Goal: Task Accomplishment & Management: Manage account settings

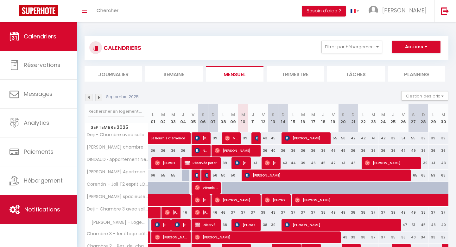
click at [51, 200] on link "Notifications" at bounding box center [38, 209] width 77 height 29
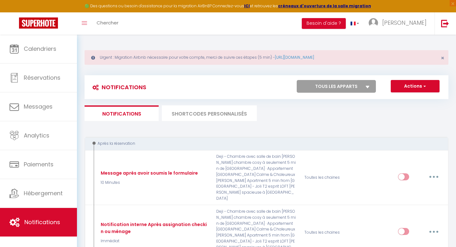
click at [217, 109] on li "SHORTCODES PERSONNALISÉS" at bounding box center [209, 113] width 95 height 16
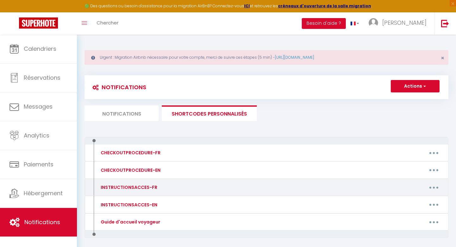
click at [165, 188] on div "INSTRUCTIONSACCES-FR" at bounding box center [139, 187] width 88 height 10
click at [130, 187] on div "INSTRUCTIONSACCES-FR" at bounding box center [128, 187] width 58 height 7
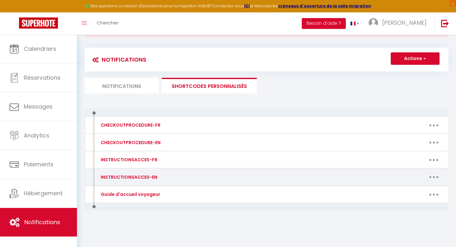
scroll to position [32, 0]
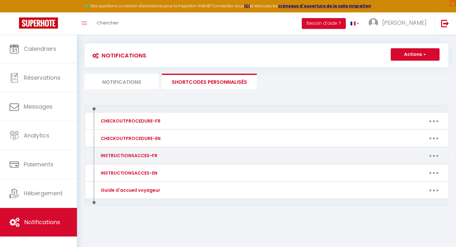
click at [436, 154] on button "button" at bounding box center [434, 155] width 18 height 10
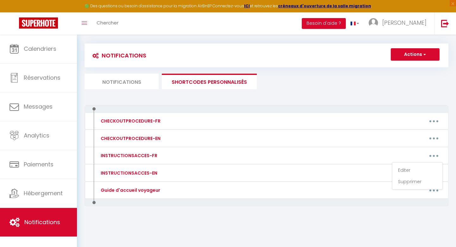
click at [333, 224] on div "CHECKOUTPROCEDURE-FR Editer Supprimer CHECKOUTPROCEDURE-EN Editer Supprimer INS…" at bounding box center [267, 169] width 364 height 128
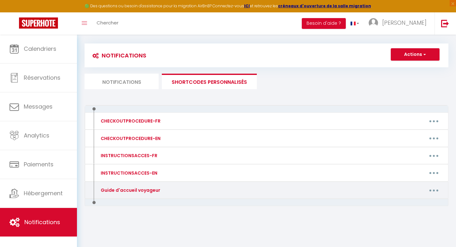
click at [434, 188] on button "button" at bounding box center [434, 190] width 18 height 10
click at [406, 205] on link "Editer" at bounding box center [417, 204] width 47 height 11
type input "Guide d'accueil voyageur"
type textarea "Formulaire :"
type textarea "[URL][DOMAIN_NAME]"
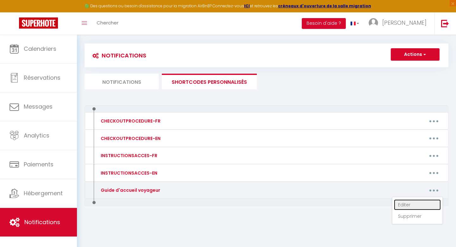
type textarea "[URL][DOMAIN_NAME]"
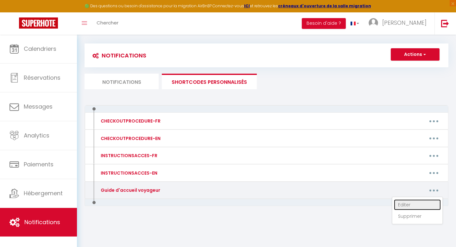
type textarea "[URL][DOMAIN_NAME]"
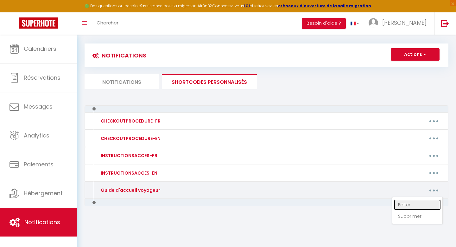
type textarea "[URL][DOMAIN_NAME]"
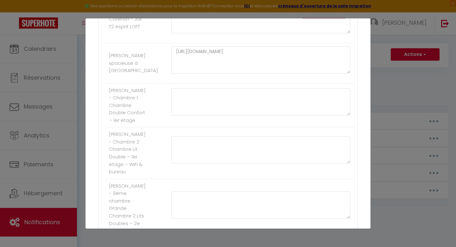
scroll to position [174, 0]
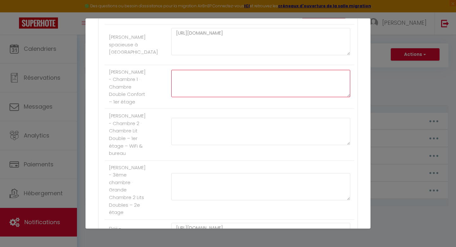
click at [206, 88] on textarea at bounding box center [260, 83] width 179 height 27
paste textarea "[URL][DOMAIN_NAME]"
type textarea "[URL][DOMAIN_NAME]"
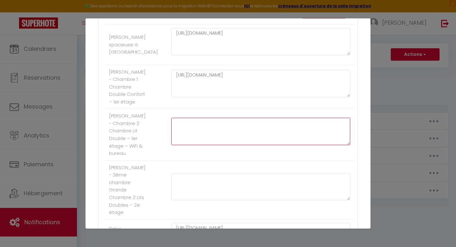
click at [205, 133] on textarea at bounding box center [260, 131] width 179 height 27
paste textarea "[URL][DOMAIN_NAME]"
type textarea "[URL][DOMAIN_NAME]"
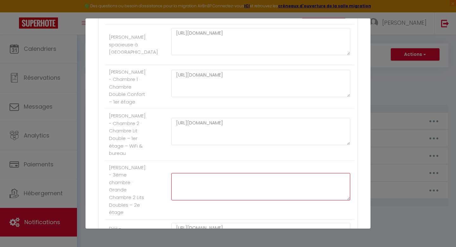
click at [221, 188] on textarea at bounding box center [260, 186] width 179 height 27
paste textarea "[URL][DOMAIN_NAME]"
type textarea "[URL][DOMAIN_NAME]"
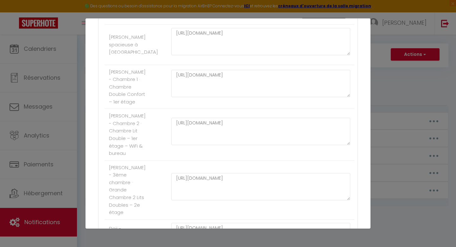
click at [240, 169] on li "[PERSON_NAME] - 3ème chambre · Grande Chambre 2 Lits Doubles – 2e étage [URL][D…" at bounding box center [230, 189] width 250 height 59
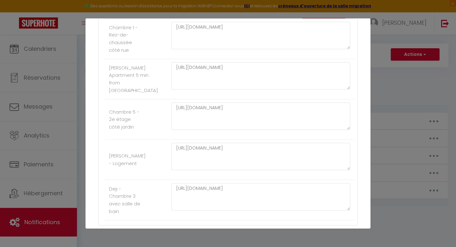
scroll to position [683, 0]
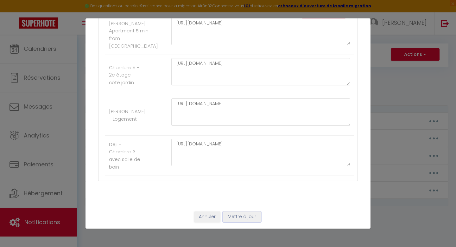
click at [239, 215] on button "Mettre à jour" at bounding box center [242, 216] width 38 height 11
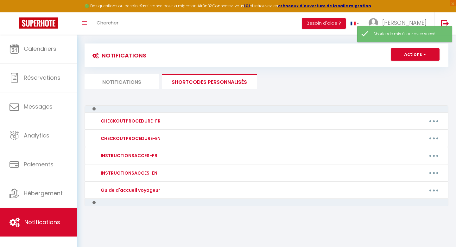
click at [126, 80] on li "Notifications" at bounding box center [122, 82] width 74 height 16
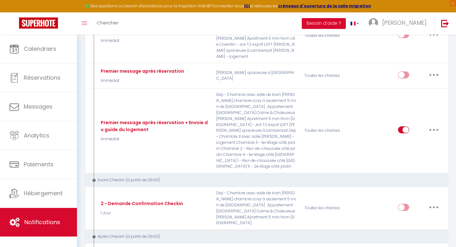
scroll to position [293, 0]
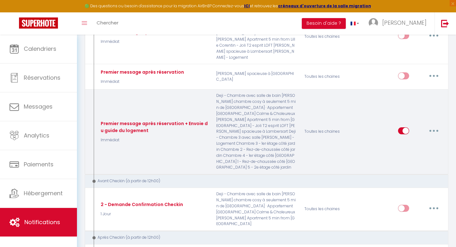
click at [435, 126] on button "button" at bounding box center [434, 131] width 18 height 10
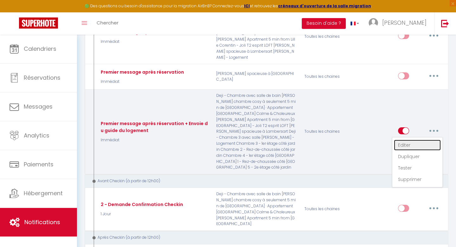
click at [412, 139] on link "Editer" at bounding box center [417, 144] width 47 height 11
type input "Premier message après réservation + Envoie du guide du logement"
select select "Immédiat"
select select "if_booking_is_paid"
checkbox input "true"
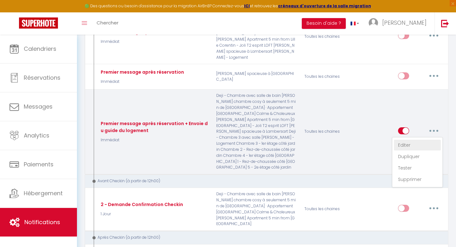
checkbox input "false"
radio input "true"
type input "Confirmation de votre réservation - [BOOKING:ID] - [GUEST:FIRST_NAME] [GUEST:LA…"
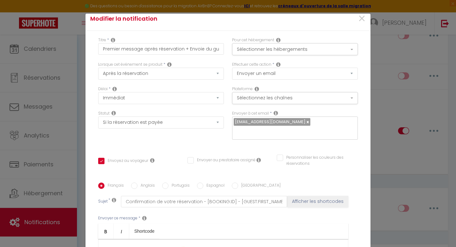
scroll to position [0, 0]
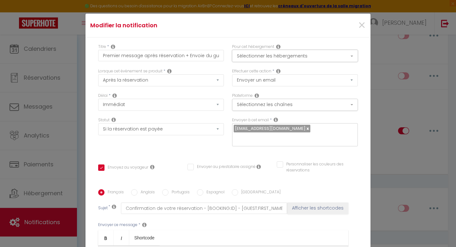
click at [270, 57] on button "Sélectionner les hébergements" at bounding box center [295, 56] width 126 height 12
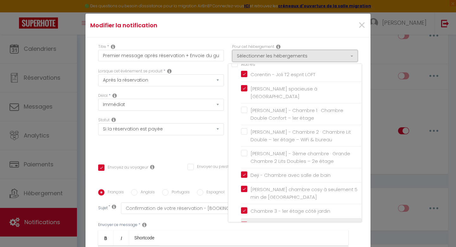
scroll to position [17, 0]
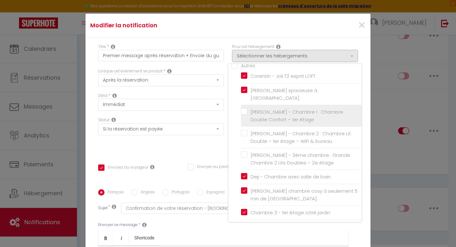
click at [248, 111] on label "[PERSON_NAME] - Chambre 1 · Chambre Double Confort – 1er étage" at bounding box center [303, 115] width 110 height 15
click at [245, 113] on input "[PERSON_NAME] - Chambre 1 · Chambre Double Confort – 1er étage" at bounding box center [301, 116] width 121 height 6
checkbox input "true"
checkbox input "false"
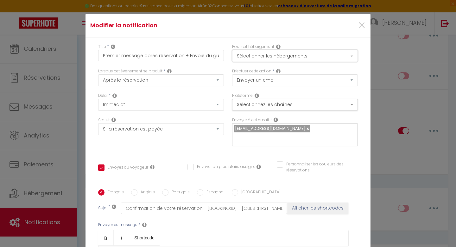
click at [264, 60] on button "Sélectionner les hébergements" at bounding box center [295, 56] width 126 height 12
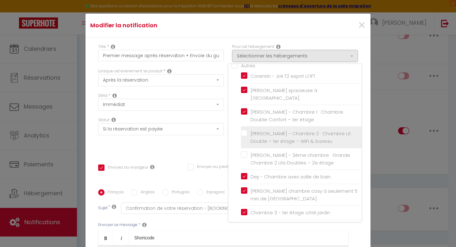
click at [245, 134] on input "[PERSON_NAME] - Chambre 2 · Chambre Lit Double – 1er étage – WiFi & bureau" at bounding box center [301, 137] width 121 height 6
checkbox input "true"
checkbox input "false"
checkbox input "true"
checkbox input "false"
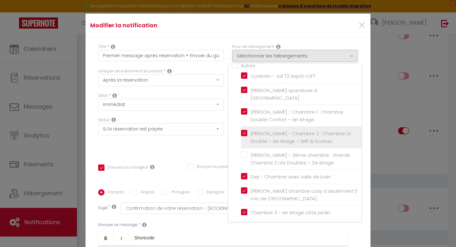
checkbox input "false"
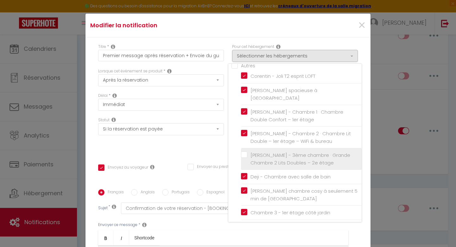
click at [248, 153] on label "[PERSON_NAME] - 3ème chambre · Grande Chambre 2 Lits Doubles – 2e étage" at bounding box center [303, 158] width 110 height 15
click at [244, 156] on input "[PERSON_NAME] - 3ème chambre · Grande Chambre 2 Lits Doubles – 2e étage" at bounding box center [301, 159] width 121 height 6
checkbox input "true"
checkbox input "false"
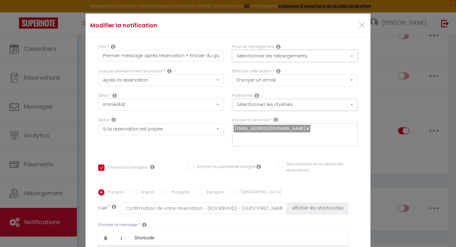
click at [277, 58] on button "Sélectionner les hébergements" at bounding box center [295, 56] width 126 height 12
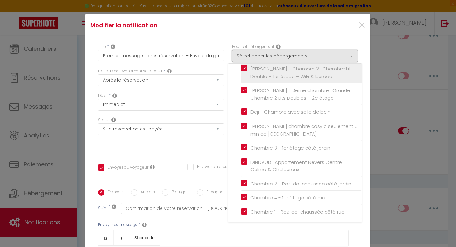
scroll to position [140, 0]
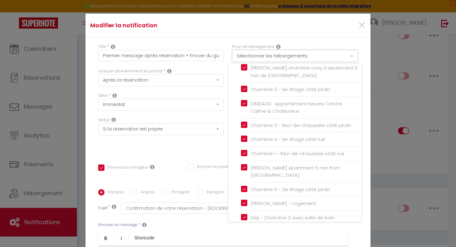
click at [288, 57] on button "Sélectionner les hébergements" at bounding box center [295, 56] width 126 height 12
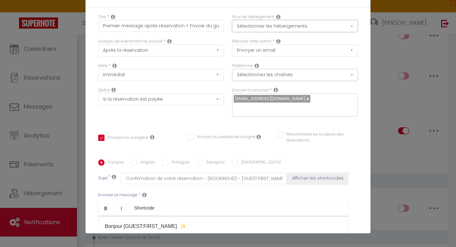
scroll to position [0, 0]
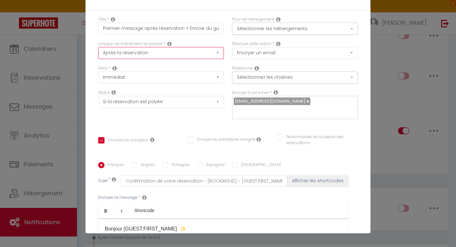
click at [153, 55] on select "Après la réservation Avant Checkin (à partir de 12h00) Après Checkin (à partir …" at bounding box center [161, 53] width 126 height 12
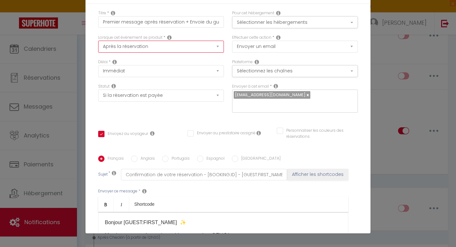
scroll to position [107, 0]
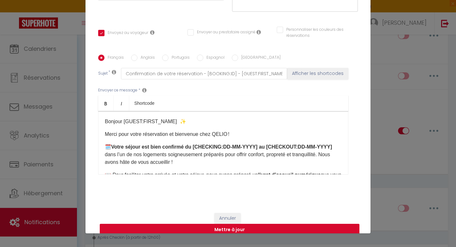
click at [250, 223] on button "Mettre à jour" at bounding box center [230, 229] width 260 height 12
checkbox input "true"
checkbox input "false"
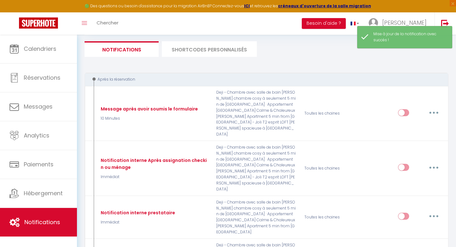
scroll to position [42, 0]
